Goal: Find specific page/section: Find specific page/section

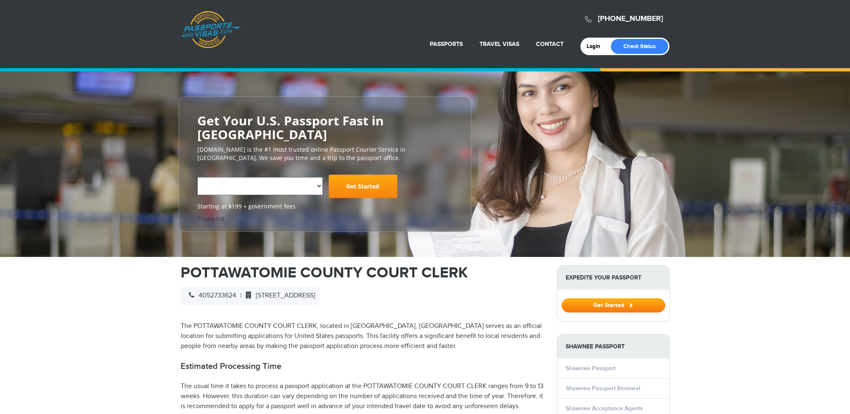
select select "**********"
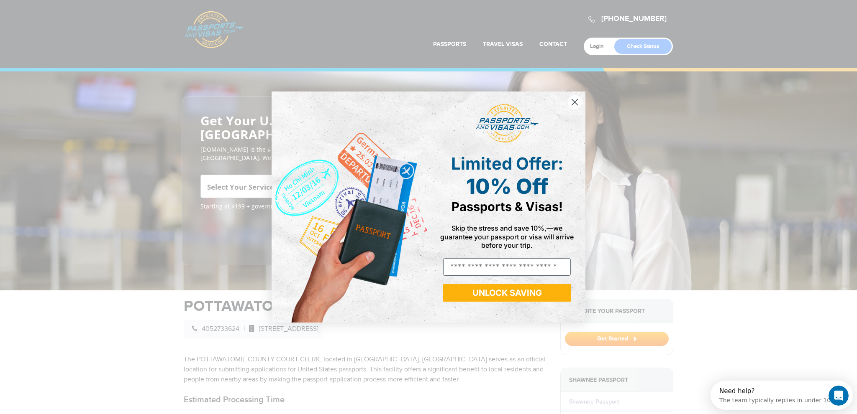
click at [577, 101] on circle "Close dialog" at bounding box center [575, 102] width 14 height 14
